Goal: Find specific page/section: Find specific page/section

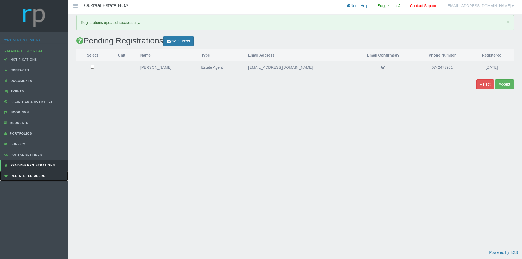
click at [38, 176] on span "Registered Users" at bounding box center [27, 175] width 36 height 3
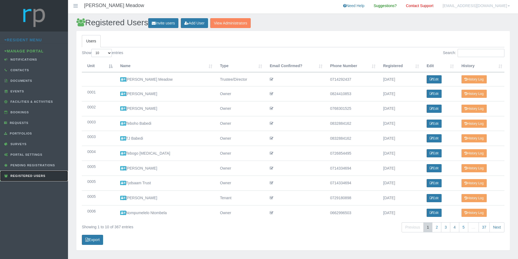
click at [34, 176] on span "Registered Users" at bounding box center [27, 175] width 36 height 3
click at [476, 53] on input "Search:" at bounding box center [480, 53] width 47 height 8
type input "0"
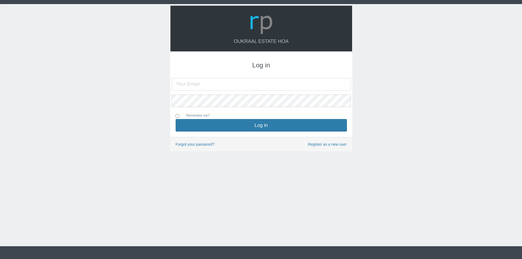
click at [242, 82] on input "text" at bounding box center [260, 84] width 179 height 12
